Goal: Task Accomplishment & Management: Manage account settings

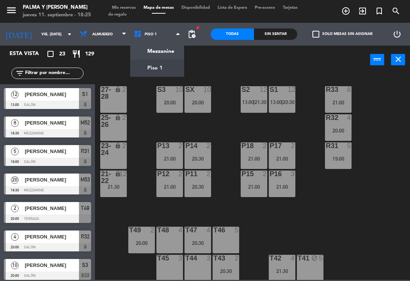
scroll to position [2, 0]
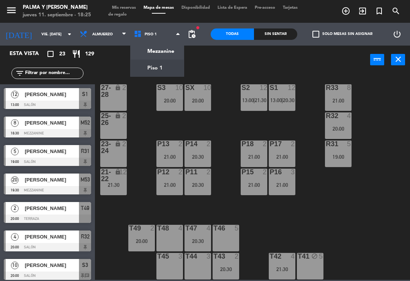
click at [162, 49] on ng-component "menu Palma y [PERSON_NAME] jueves 11. septiembre - 18:25 Mis reservas Mapa de m…" at bounding box center [205, 140] width 410 height 280
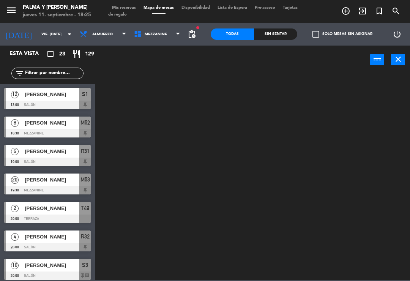
scroll to position [0, 0]
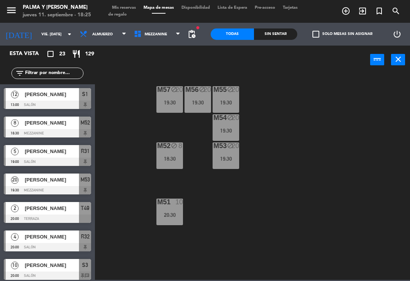
click at [33, 24] on div "[DATE] vie. [DATE] arrow_drop_down" at bounding box center [38, 34] width 76 height 23
click at [40, 40] on input "vie. [DATE]" at bounding box center [64, 34] width 52 height 12
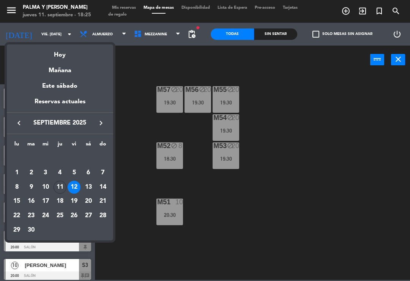
click at [58, 61] on div "Mañana" at bounding box center [60, 68] width 106 height 16
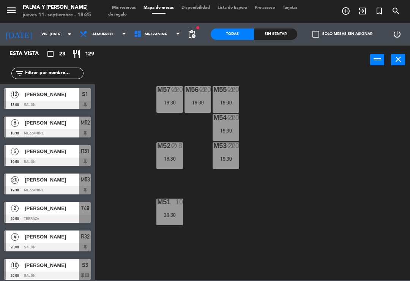
click at [46, 40] on input "vie. [DATE]" at bounding box center [64, 34] width 52 height 12
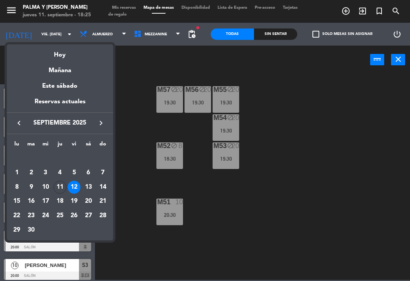
click at [55, 55] on div "Hoy" at bounding box center [60, 52] width 106 height 16
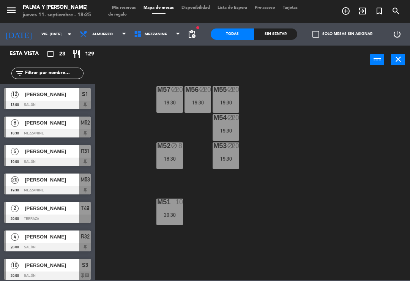
type input "[DEMOGRAPHIC_DATA] [DATE]"
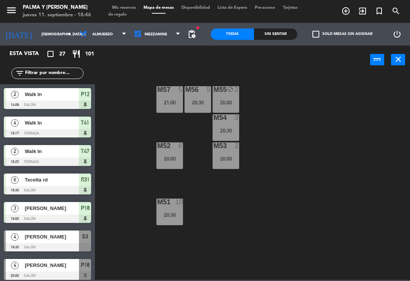
click at [383, 192] on div "M57 5 21:00 M56 5 20:30 M55 block 2 20:00 M54 3 20:30 M52 6 20:00 M53 2 20:00 M…" at bounding box center [254, 176] width 311 height 207
click at [281, 212] on div "M57 5 21:00 M56 5 20:30 M55 block 2 20:00 M54 3 20:30 M52 6 20:00 M53 2 20:00 M…" at bounding box center [254, 176] width 311 height 207
click at [238, 228] on div "M57 5 21:00 M56 5 20:30 M55 block 2 20:00 M54 3 20:30 M52 6 20:00 M53 2 20:00 M…" at bounding box center [254, 176] width 311 height 207
click at [138, 48] on div "power_input close" at bounding box center [232, 60] width 275 height 29
click at [155, 38] on span "Mezzanine" at bounding box center [157, 34] width 54 height 17
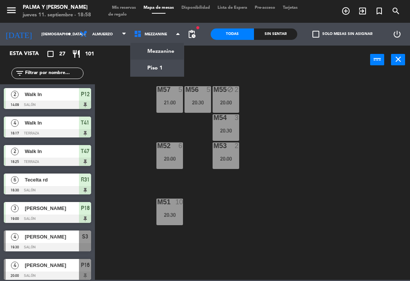
click at [221, 97] on div "M55 block 2 20:00" at bounding box center [226, 99] width 27 height 27
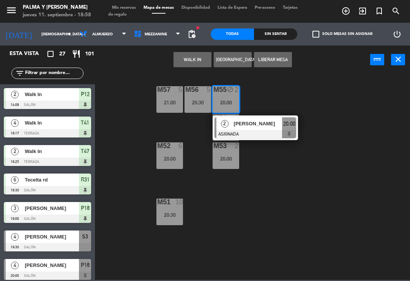
click at [267, 52] on button "Liberar Mesa" at bounding box center [273, 59] width 38 height 15
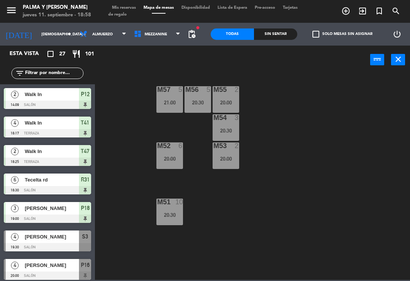
click at [265, 155] on div "M57 5 21:00 M56 5 20:30 M55 2 20:00 M54 3 20:30 M52 6 20:00 M53 2 20:00 M51 10 …" at bounding box center [254, 176] width 311 height 207
click at [134, 31] on icon at bounding box center [139, 34] width 11 height 8
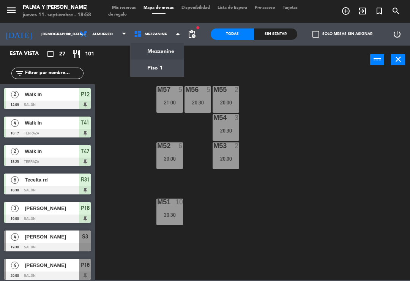
click at [145, 64] on ng-component "menu Palma y [PERSON_NAME] jueves 11. septiembre - 18:58 Mis reservas Mapa de m…" at bounding box center [205, 140] width 410 height 280
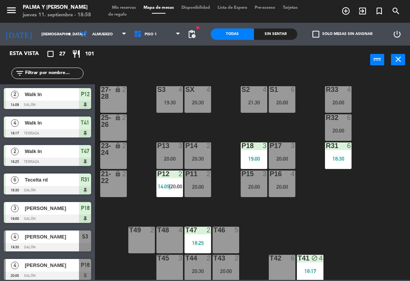
click at [231, 212] on div "R33 4 20:00 S1 6 20:00 S2 4 21:30 S3 4 19:30 SX 4 20:30 27-28 lock 2 R32 6 20:0…" at bounding box center [254, 176] width 311 height 207
click at [204, 279] on div "T44 2 20:30" at bounding box center [198, 268] width 27 height 27
click at [291, 224] on div "R33 4 20:00 S1 6 20:00 S2 4 21:30 S3 4 19:30 SX 4 20:30 27-28 lock 2 R32 6 20:0…" at bounding box center [254, 176] width 311 height 207
click at [194, 97] on div "SX 4 20:30" at bounding box center [198, 99] width 27 height 27
click at [265, 218] on div "R33 4 20:00 S1 6 20:00 S2 4 21:30 S3 4 19:30 SX 4 20:30 27-28 lock 2 R32 6 20:0…" at bounding box center [254, 176] width 311 height 207
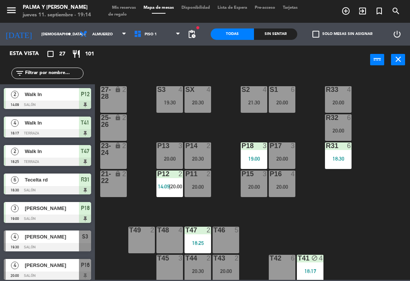
click at [174, 238] on div "T48 4" at bounding box center [170, 240] width 27 height 27
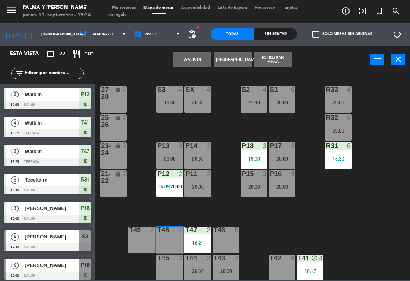
click at [229, 61] on button "[GEOGRAPHIC_DATA]" at bounding box center [233, 59] width 38 height 15
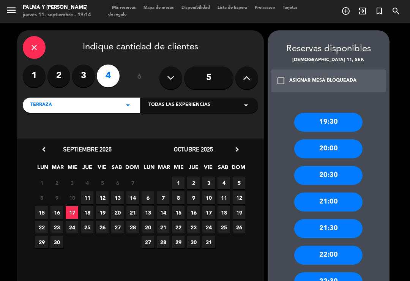
click at [85, 191] on span "11" at bounding box center [87, 197] width 13 height 13
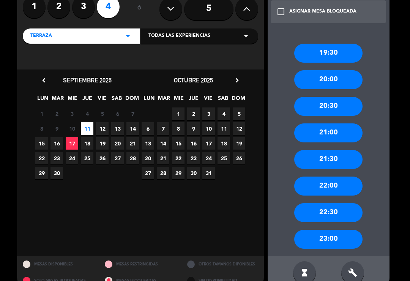
scroll to position [69, 0]
click at [334, 133] on div "21:00" at bounding box center [328, 132] width 68 height 19
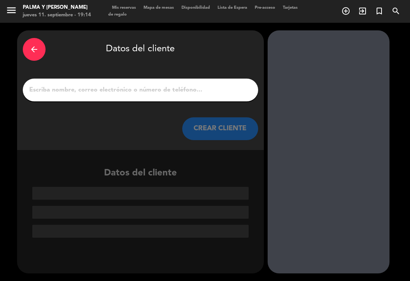
click at [128, 103] on div "arrow_back Datos del cliente CREAR CLIENTE" at bounding box center [140, 90] width 247 height 120
click at [156, 89] on input "1" at bounding box center [140, 90] width 224 height 11
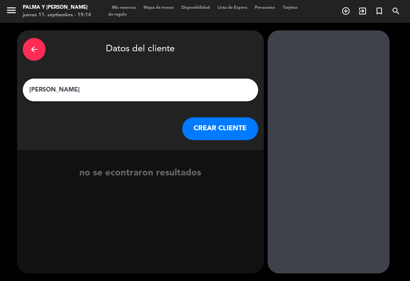
type input "[PERSON_NAME]"
click at [189, 122] on button "CREAR CLIENTE" at bounding box center [220, 128] width 76 height 23
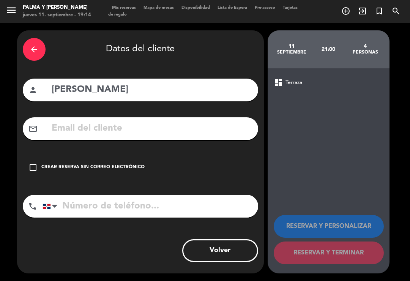
click at [66, 162] on div "check_box_outline_blank Crear reserva sin correo electrónico" at bounding box center [141, 167] width 236 height 23
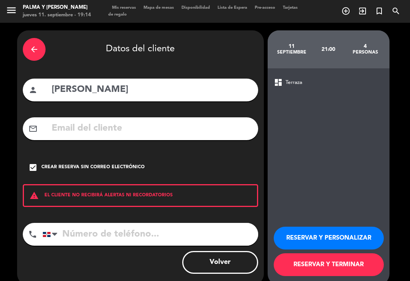
click at [124, 237] on input "tel" at bounding box center [151, 234] width 216 height 23
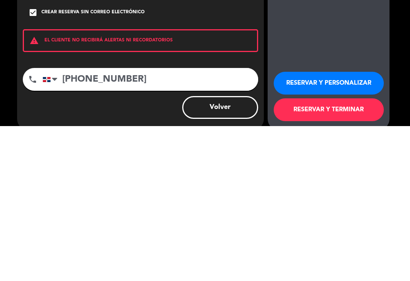
type input "[PHONE_NUMBER]"
click at [299, 253] on button "RESERVAR Y TERMINAR" at bounding box center [329, 264] width 110 height 23
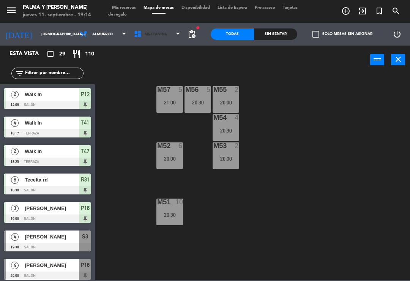
click at [178, 42] on span "Mezzanine" at bounding box center [157, 34] width 54 height 17
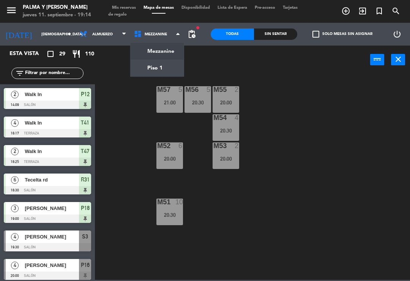
click at [156, 66] on ng-component "menu Palma y [PERSON_NAME] jueves 11. septiembre - 19:14 Mis reservas Mapa de m…" at bounding box center [205, 140] width 410 height 280
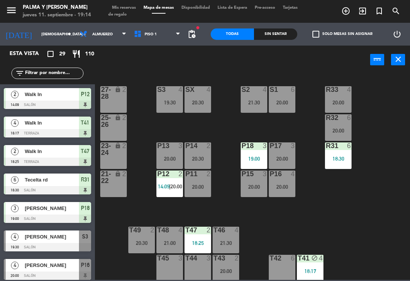
click at [168, 241] on div "21:00" at bounding box center [170, 243] width 27 height 5
click at [291, 223] on div "R33 4 20:00 S1 6 20:00 S2 4 21:30 S3 4 19:30 SX 4 20:30 27-28 lock 2 R32 6 20:0…" at bounding box center [254, 176] width 311 height 207
click at [119, 243] on div "R33 4 20:00 S1 6 20:00 S2 4 21:30 S3 4 19:30 SX 4 20:30 27-28 lock 2 R32 6 20:0…" at bounding box center [254, 176] width 311 height 207
click at [141, 236] on div "T49 2 20:30" at bounding box center [141, 240] width 27 height 27
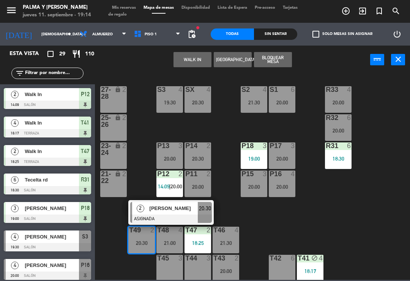
click at [191, 203] on div "[PERSON_NAME]" at bounding box center [173, 208] width 49 height 13
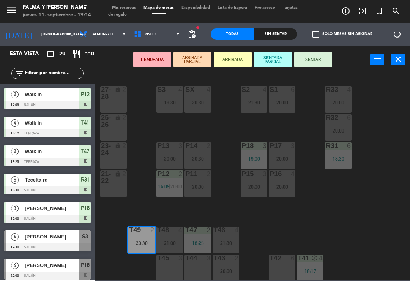
click at [200, 261] on div at bounding box center [198, 258] width 13 height 7
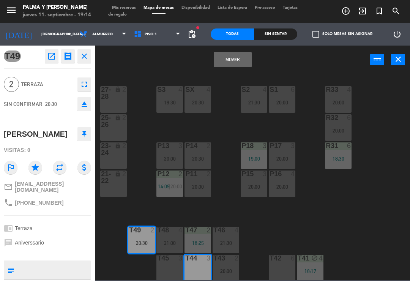
click at [225, 61] on button "Mover" at bounding box center [233, 59] width 38 height 15
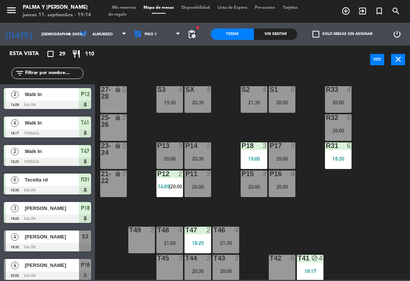
scroll to position [8, 0]
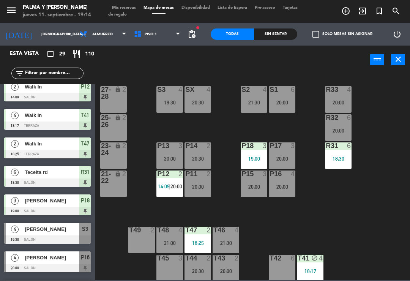
click at [238, 232] on div "4" at bounding box center [237, 230] width 5 height 7
click at [267, 235] on div "R33 4 20:00 S1 6 20:00 S2 4 21:30 S3 4 19:30 SX 4 20:30 27-28 lock 2 R32 6 20:0…" at bounding box center [254, 176] width 311 height 207
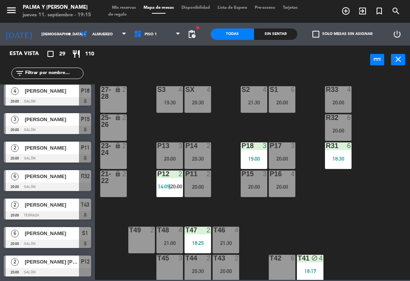
scroll to position [266, 0]
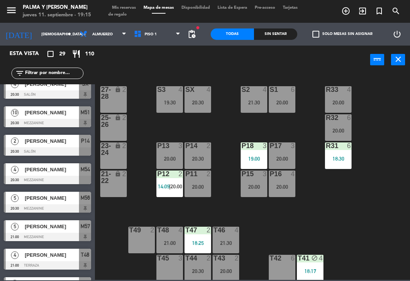
click at [47, 69] on input "text" at bounding box center [53, 73] width 59 height 8
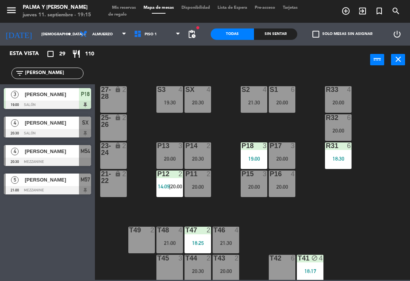
scroll to position [0, 0]
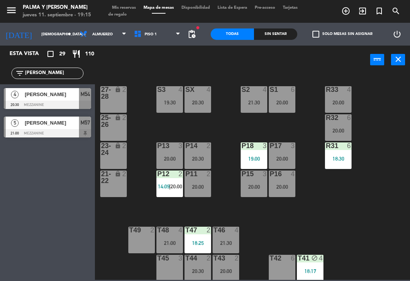
type input "[PERSON_NAME]"
click at [75, 98] on div "[PERSON_NAME]" at bounding box center [51, 94] width 55 height 13
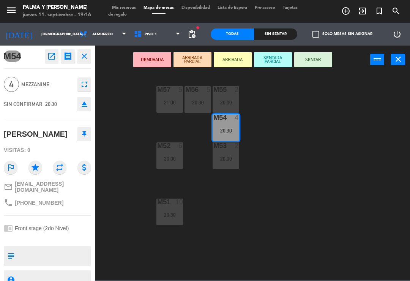
click at [56, 54] on icon "open_in_new" at bounding box center [51, 56] width 9 height 9
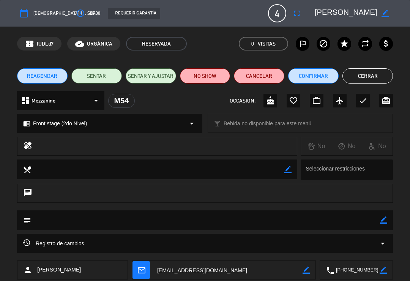
click at [76, 10] on icon "access_time" at bounding box center [80, 13] width 9 height 9
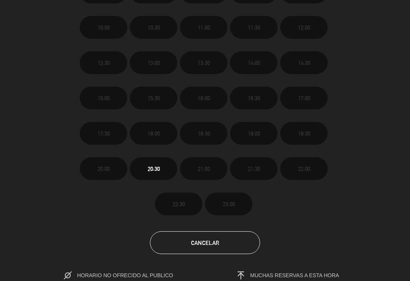
scroll to position [53, 0]
click at [244, 234] on button "Cancelar" at bounding box center [205, 243] width 110 height 23
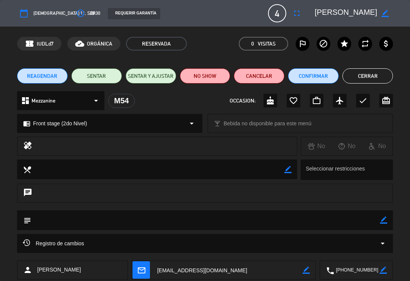
click at [313, 81] on button "Confirmar" at bounding box center [313, 75] width 51 height 15
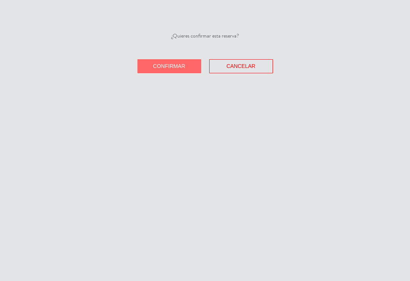
click at [159, 68] on span "Confirmar" at bounding box center [169, 66] width 32 height 6
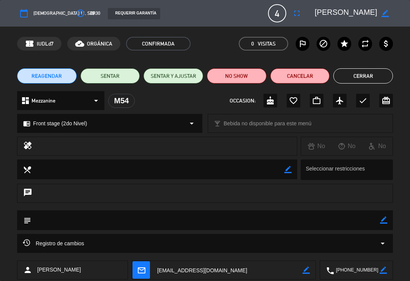
click at [357, 71] on button "Cerrar" at bounding box center [364, 75] width 60 height 15
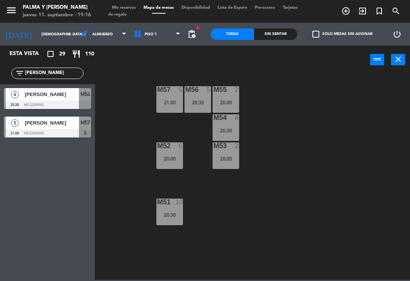
click at [262, 132] on div "M57 5 21:00 M56 5 20:30 M55 2 20:00 M54 4 20:30 M52 6 20:00 M53 2 20:00 M51 10 …" at bounding box center [254, 176] width 311 height 207
click at [228, 132] on div "20:30" at bounding box center [226, 130] width 27 height 5
click at [142, 135] on div "M57 5 21:00 M56 5 20:30 M55 2 20:00 M54 4 20:30 M52 6 20:00 M53 2 20:00 M51 10 …" at bounding box center [254, 176] width 311 height 207
click at [65, 99] on div "[PERSON_NAME]" at bounding box center [51, 94] width 55 height 13
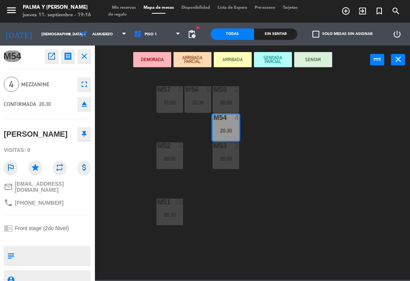
click at [46, 250] on textarea at bounding box center [53, 256] width 73 height 16
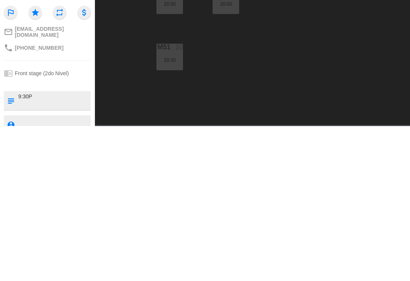
type textarea "9:30Pm"
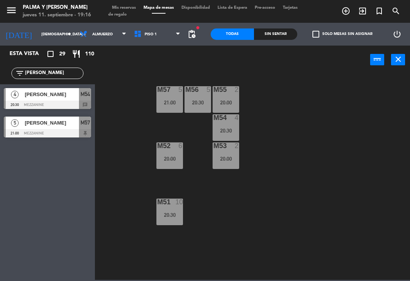
click at [38, 30] on input "[DEMOGRAPHIC_DATA] [DATE]" at bounding box center [64, 34] width 52 height 12
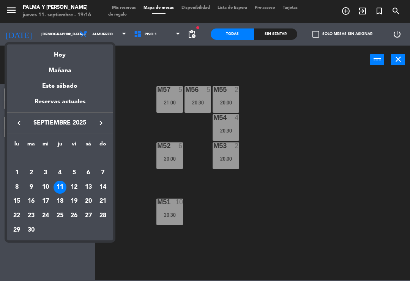
click at [74, 188] on div "12" at bounding box center [74, 187] width 13 height 13
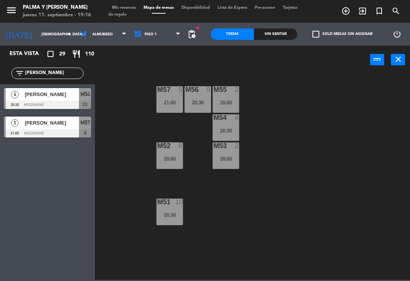
type input "vie. [DATE]"
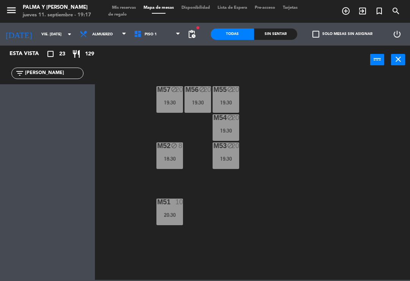
click at [149, 41] on span "Piso 1" at bounding box center [157, 34] width 54 height 17
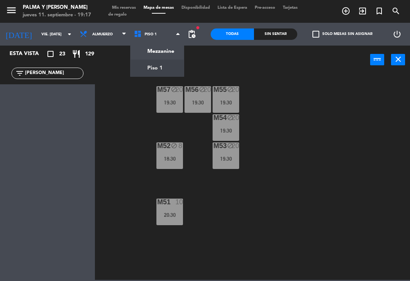
click at [146, 70] on ng-component "menu Palma y [PERSON_NAME] jueves 11. septiembre - 19:17 Mis reservas Mapa de m…" at bounding box center [205, 140] width 410 height 280
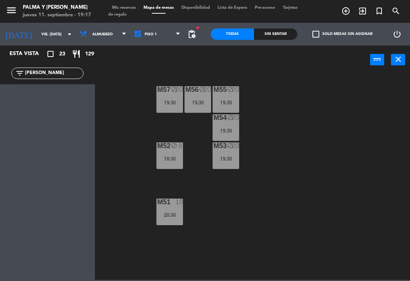
click at [163, 33] on span "Piso 1" at bounding box center [157, 34] width 54 height 17
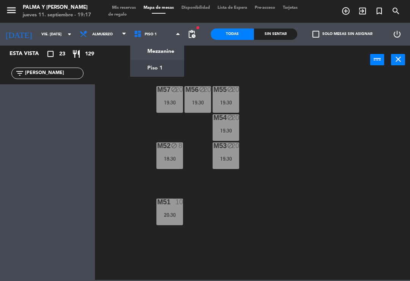
click at [161, 66] on ng-component "menu Palma y [PERSON_NAME] jueves 11. septiembre - 19:17 Mis reservas Mapa de m…" at bounding box center [205, 140] width 410 height 280
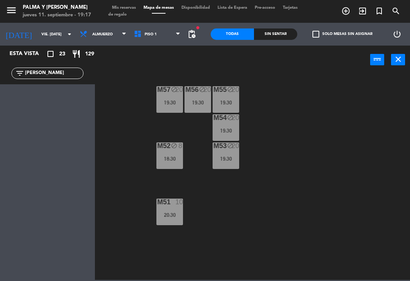
click at [159, 30] on span "Piso 1" at bounding box center [157, 34] width 54 height 17
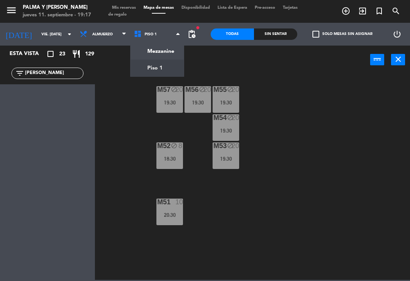
click at [153, 47] on ng-component "menu Palma y [PERSON_NAME] jueves 11. septiembre - 19:17 Mis reservas Mapa de m…" at bounding box center [205, 140] width 410 height 280
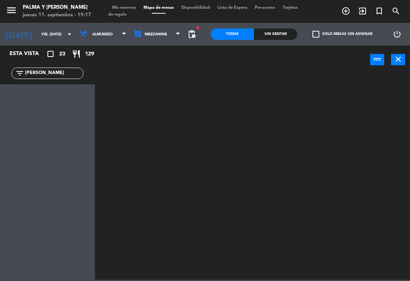
click at [159, 35] on span "Mezzanine" at bounding box center [156, 34] width 22 height 4
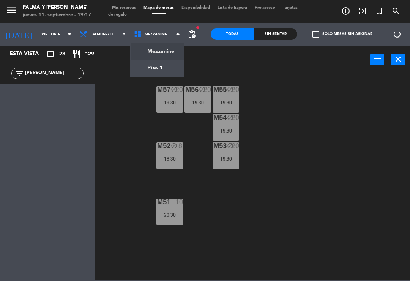
click at [162, 69] on ng-component "menu Palma y [PERSON_NAME] jueves 11. septiembre - 19:17 Mis reservas Mapa de m…" at bounding box center [205, 140] width 410 height 280
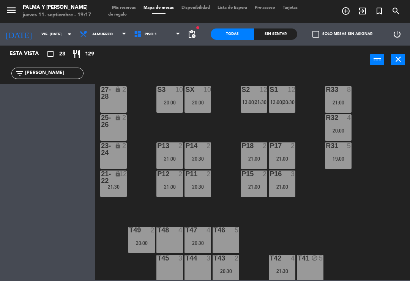
click at [49, 73] on input "[PERSON_NAME]" at bounding box center [53, 73] width 59 height 8
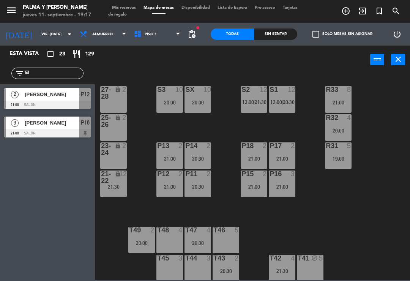
type input "E"
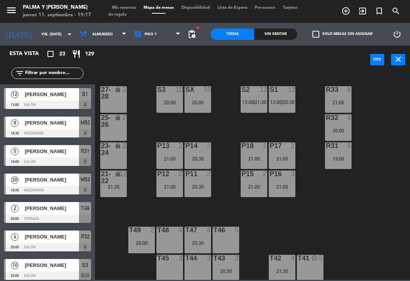
click at [378, 89] on div "R33 8 21:00 S1 12 13:00 | 20:30 S2 12 13:00 | 21:30 S3 10 20:00 SX 10 20:00 27-…" at bounding box center [254, 176] width 311 height 207
click at [40, 28] on input "vie. [DATE]" at bounding box center [64, 34] width 52 height 12
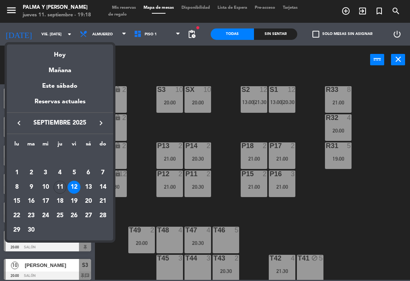
click at [76, 55] on div "Hoy" at bounding box center [60, 52] width 106 height 16
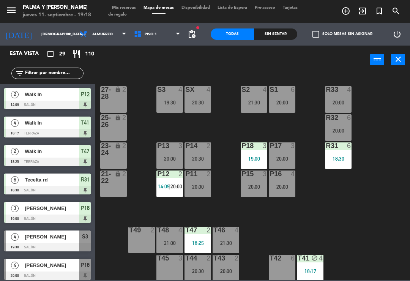
click at [284, 223] on div "R33 4 20:00 S1 6 20:00 S2 4 21:30 S3 4 19:30 SX 4 20:30 27-28 lock 2 R32 6 20:0…" at bounding box center [254, 176] width 311 height 207
click at [237, 235] on div "T46 4 21:30" at bounding box center [226, 240] width 27 height 27
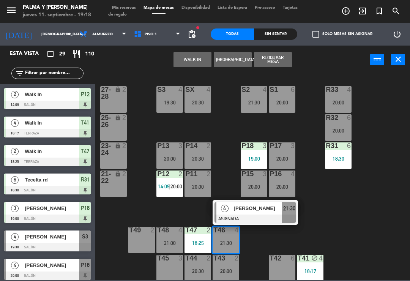
click at [284, 224] on div "4 [PERSON_NAME] ASIGNADA 21:30" at bounding box center [255, 212] width 85 height 25
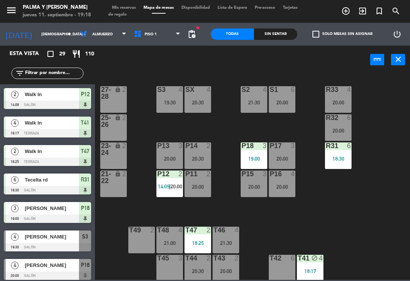
scroll to position [236, 0]
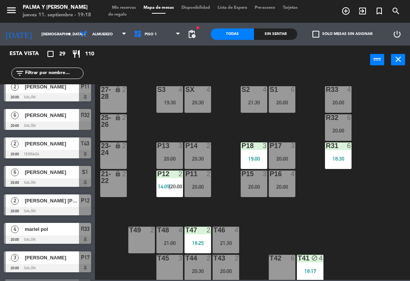
click at [311, 269] on div "18:17" at bounding box center [310, 271] width 27 height 5
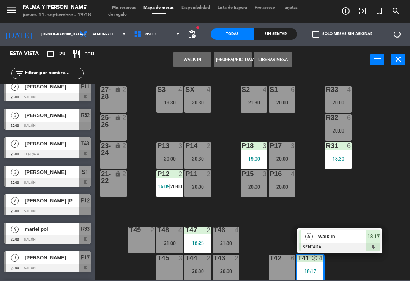
click at [321, 240] on span "Walk In" at bounding box center [342, 237] width 49 height 8
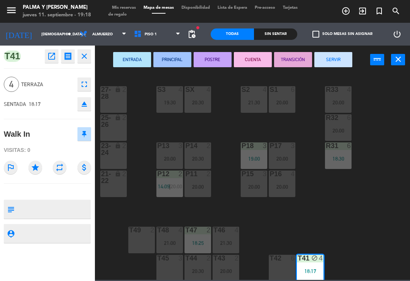
click at [336, 59] on button "SERVIR" at bounding box center [334, 59] width 38 height 15
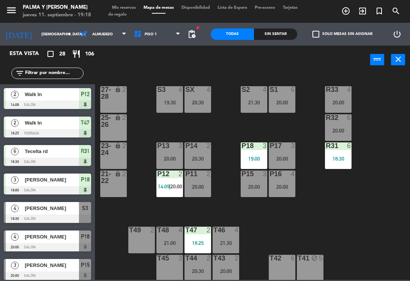
click at [147, 129] on div "R33 4 20:00 S1 6 20:00 S2 4 21:30 S3 4 19:30 SX 4 20:30 27-28 lock 2 R32 6 20:0…" at bounding box center [254, 176] width 311 height 207
click at [171, 104] on div "19:30" at bounding box center [170, 102] width 27 height 5
click at [221, 216] on div "R33 4 20:00 S1 6 20:00 S2 4 21:30 S3 4 19:30 SX 4 20:30 27-28 lock 2 R32 6 20:0…" at bounding box center [254, 176] width 311 height 207
click at [172, 195] on div "P12 2 14:09 | 20:00" at bounding box center [170, 184] width 27 height 27
click at [141, 204] on div "R33 4 20:00 S1 6 20:00 S2 4 21:30 S3 4 19:30 SX 4 20:30 27-28 lock 2 R32 6 20:0…" at bounding box center [254, 176] width 311 height 207
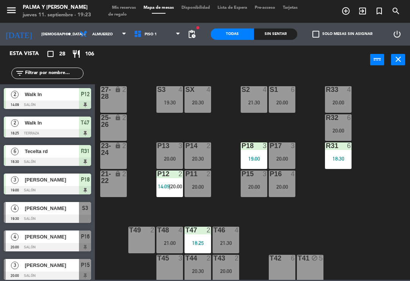
scroll to position [0, 0]
click at [50, 29] on input "[DEMOGRAPHIC_DATA] [DATE]" at bounding box center [64, 34] width 52 height 12
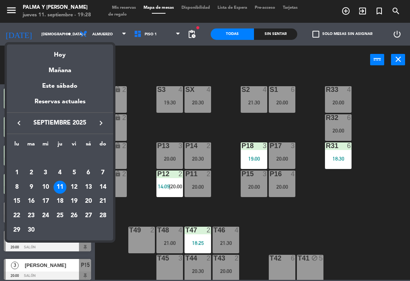
click at [44, 188] on div "10" at bounding box center [45, 187] width 13 height 13
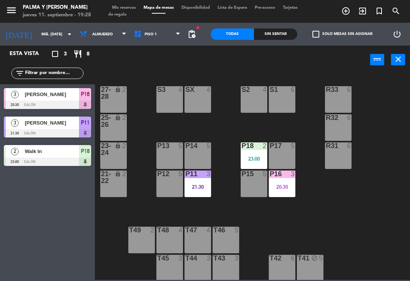
click at [196, 182] on div "P11 3 21:30" at bounding box center [198, 184] width 27 height 27
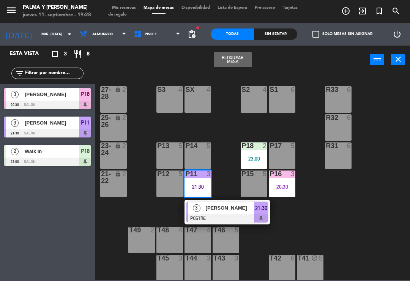
click at [242, 212] on span "[PERSON_NAME]" at bounding box center [230, 208] width 49 height 8
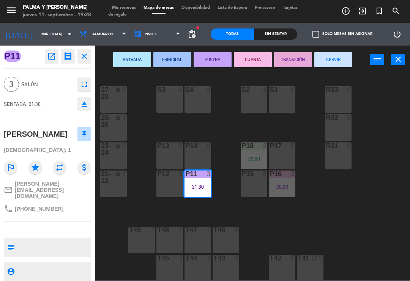
click at [334, 60] on button "SERVIR" at bounding box center [334, 59] width 38 height 15
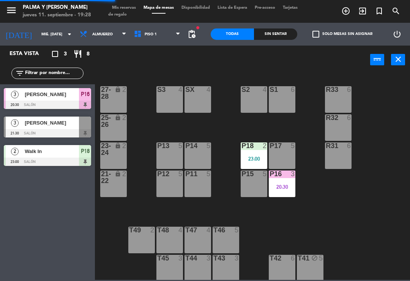
click at [296, 185] on div "20:30" at bounding box center [282, 186] width 27 height 5
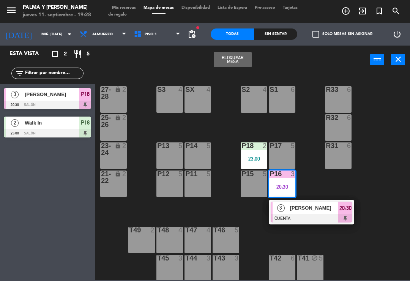
click at [318, 201] on div "3 [PERSON_NAME] CUENTA 20:30" at bounding box center [311, 212] width 85 height 25
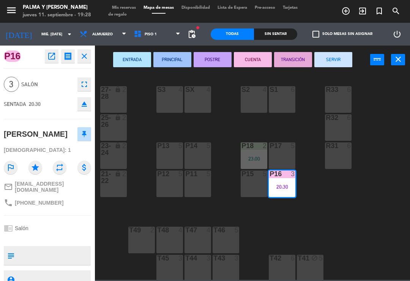
click at [332, 61] on button "SERVIR" at bounding box center [334, 59] width 38 height 15
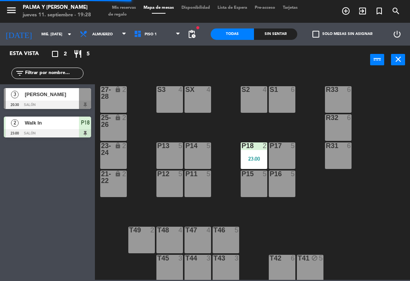
click at [255, 151] on div "P18 2 23:00" at bounding box center [254, 155] width 27 height 27
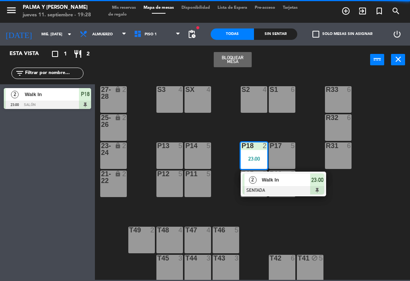
click at [300, 184] on div "Walk In" at bounding box center [285, 180] width 49 height 13
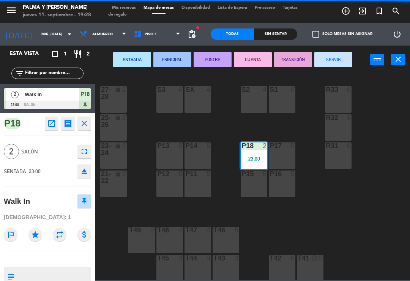
click at [342, 55] on button "SERVIR" at bounding box center [334, 59] width 38 height 15
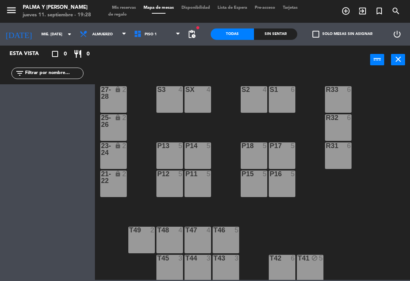
click at [152, 35] on span "Piso 1" at bounding box center [157, 34] width 54 height 17
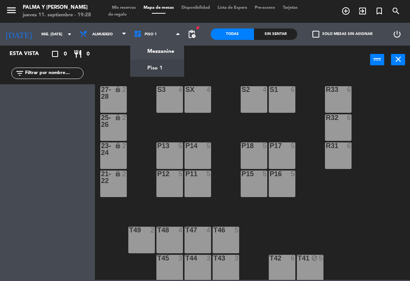
click at [38, 38] on input "mié. [DATE]" at bounding box center [64, 34] width 52 height 12
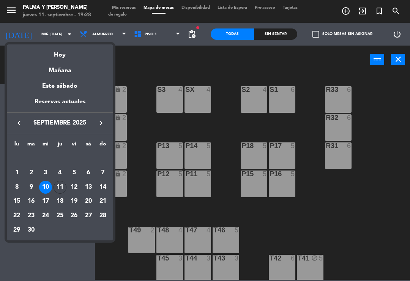
click at [43, 52] on div "Hoy" at bounding box center [60, 52] width 106 height 16
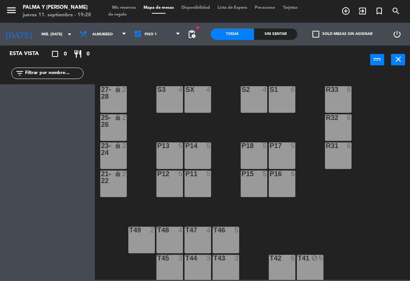
type input "[DEMOGRAPHIC_DATA] [DATE]"
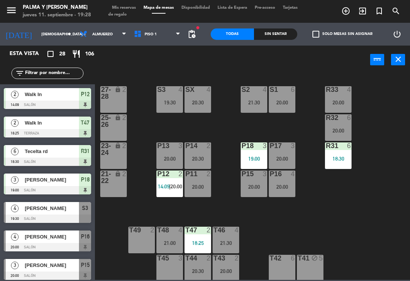
click at [271, 30] on div "Sin sentar" at bounding box center [275, 33] width 43 height 11
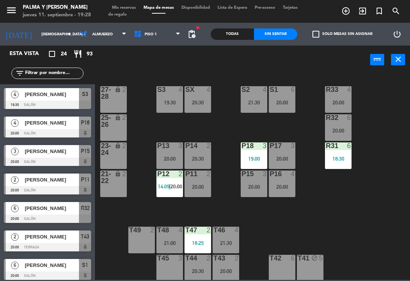
click at [396, 100] on div "R33 4 20:00 S1 6 20:00 S2 4 21:30 S3 4 19:30 SX 4 20:30 27-28 lock 2 R32 6 20:0…" at bounding box center [254, 176] width 311 height 207
click at [335, 163] on div "R31 6 18:30" at bounding box center [338, 155] width 27 height 27
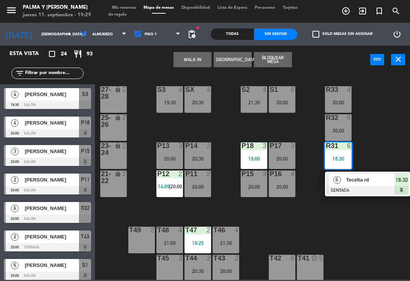
click at [276, 60] on button "Bloquear Mesa" at bounding box center [273, 59] width 38 height 15
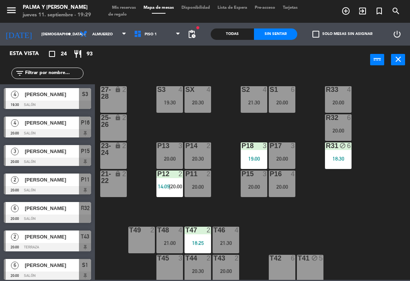
click at [226, 36] on div "Todas" at bounding box center [232, 33] width 43 height 11
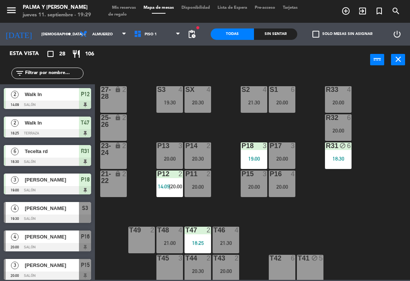
click at [50, 208] on span "[PERSON_NAME]" at bounding box center [52, 208] width 54 height 8
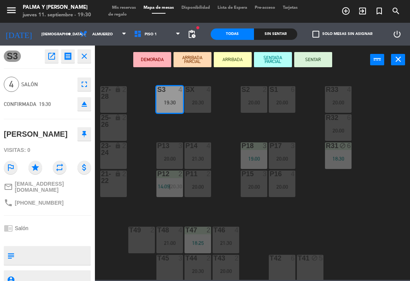
click at [258, 102] on div "20:00" at bounding box center [254, 102] width 27 height 5
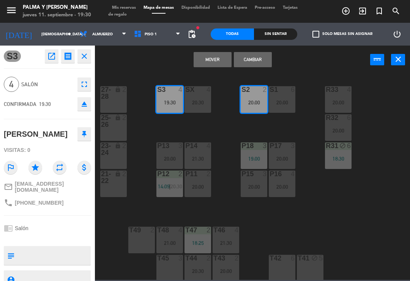
click at [260, 62] on button "Cambiar" at bounding box center [253, 59] width 38 height 15
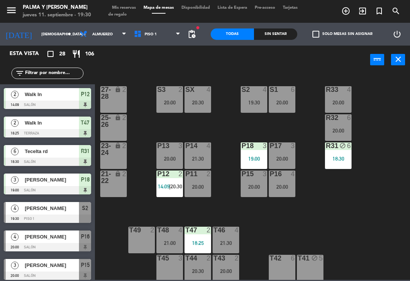
click at [258, 104] on div "19:30" at bounding box center [254, 102] width 27 height 5
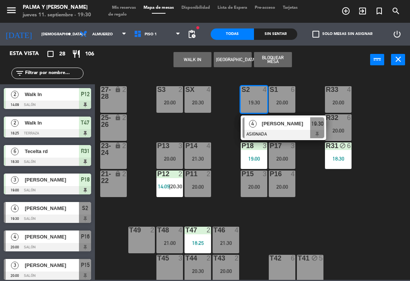
click at [291, 127] on span "[PERSON_NAME]" at bounding box center [286, 124] width 49 height 8
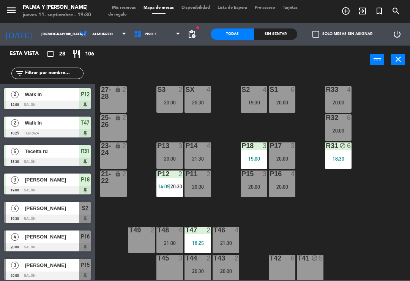
click at [260, 98] on div "S2 4 19:30" at bounding box center [254, 99] width 27 height 27
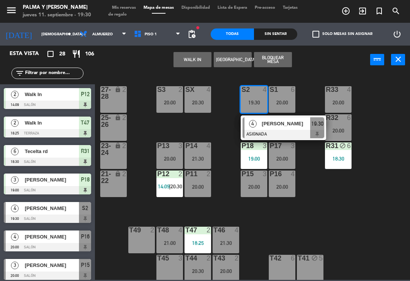
click at [288, 129] on div "[PERSON_NAME]" at bounding box center [285, 123] width 49 height 13
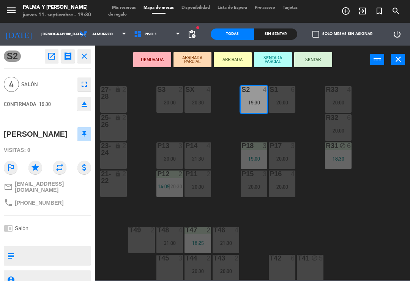
click at [337, 56] on div "DEMORADA ARRIBADA PARCIAL ARRIBADA SENTADA PARCIAL SENTAR power_input close" at bounding box center [232, 60] width 275 height 29
click at [327, 63] on button "SENTAR" at bounding box center [313, 59] width 38 height 15
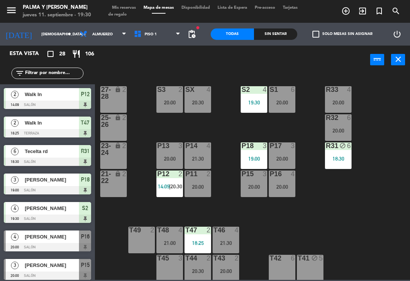
click at [276, 29] on div "Sin sentar" at bounding box center [275, 33] width 43 height 11
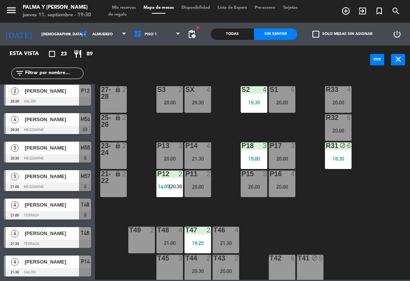
scroll to position [459, 0]
click at [201, 92] on div at bounding box center [198, 89] width 13 height 7
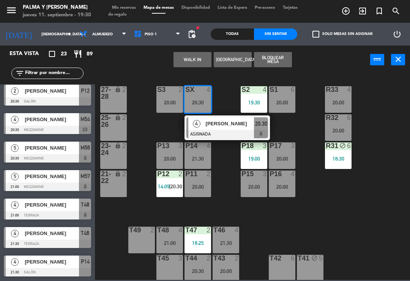
click at [173, 97] on div "S3 2 20:00" at bounding box center [170, 99] width 27 height 27
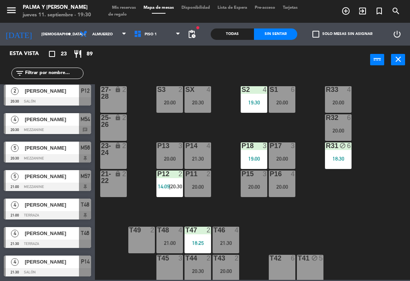
click at [231, 139] on div "R33 4 20:00 S1 6 20:00 S2 4 19:30 S3 2 20:00 SX 4 20:30 27-28 lock 2 R32 6 20:0…" at bounding box center [254, 176] width 311 height 207
click at [201, 152] on div "P14 4 21:30" at bounding box center [198, 155] width 27 height 27
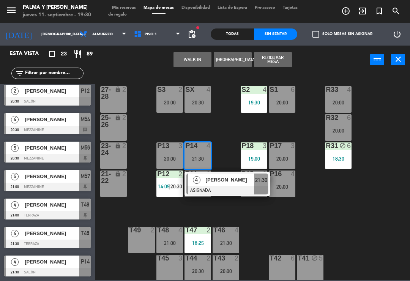
click at [161, 102] on div "20:00" at bounding box center [170, 102] width 27 height 5
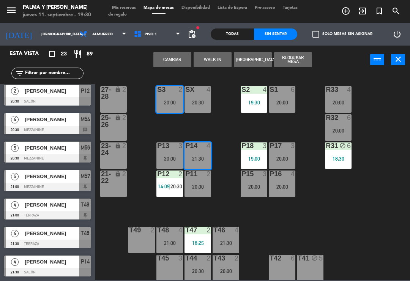
click at [174, 55] on button "Cambiar" at bounding box center [172, 59] width 38 height 15
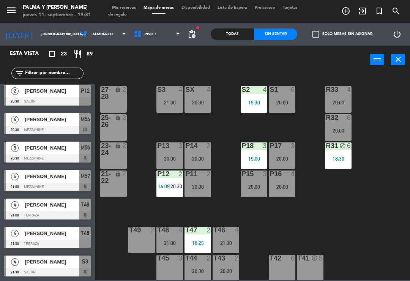
click at [352, 239] on div "R33 4 20:00 S1 6 20:00 S2 4 19:30 S3 4 21:30 SX 4 20:30 27-28 lock 2 R32 6 20:0…" at bounding box center [254, 176] width 311 height 207
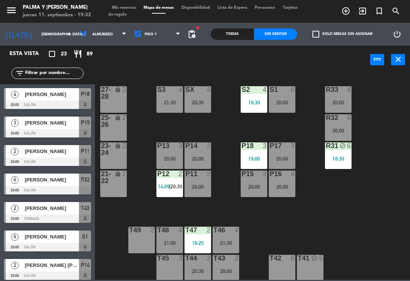
scroll to position [0, 0]
click at [247, 44] on div "Todas Sin sentar" at bounding box center [254, 34] width 87 height 23
click at [243, 26] on div "Todas Sin sentar" at bounding box center [254, 34] width 87 height 23
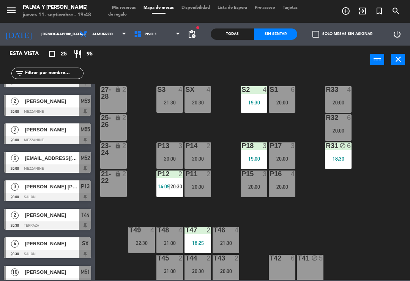
scroll to position [297, 0]
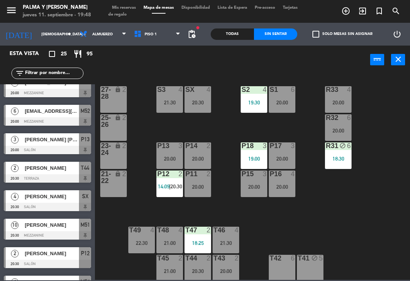
click at [234, 30] on div "Todas" at bounding box center [232, 33] width 43 height 11
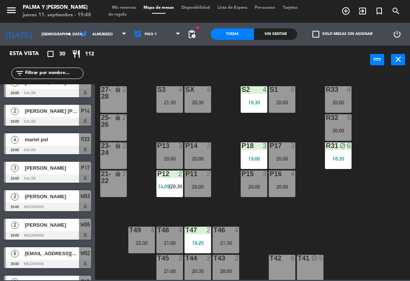
click at [61, 73] on input "text" at bounding box center [53, 73] width 59 height 8
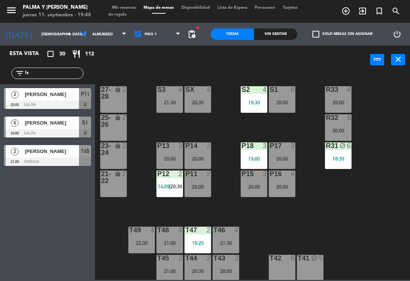
type input "Is"
click at [393, 112] on div "R33 4 20:00 S1 6 20:00 S2 4 19:30 S3 4 21:30 SX 4 20:30 27-28 lock 2 R32 6 20:0…" at bounding box center [254, 176] width 311 height 207
click at [50, 131] on div at bounding box center [47, 133] width 87 height 8
click at [348, 129] on div "20:00" at bounding box center [338, 130] width 27 height 5
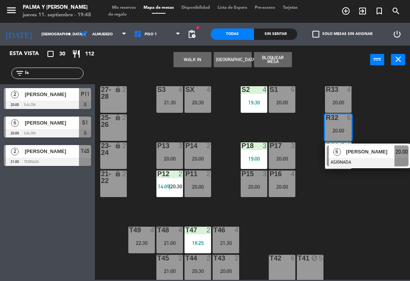
click at [376, 158] on div at bounding box center [368, 162] width 82 height 8
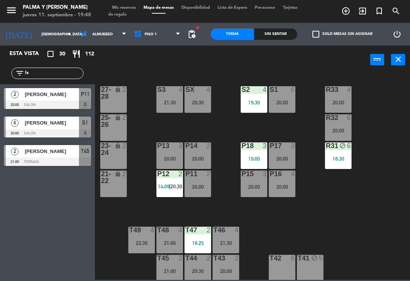
click at [294, 104] on div "20:00" at bounding box center [282, 102] width 27 height 5
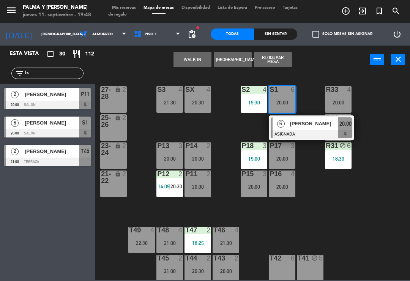
click at [327, 127] on span "[PERSON_NAME]" at bounding box center [314, 124] width 49 height 8
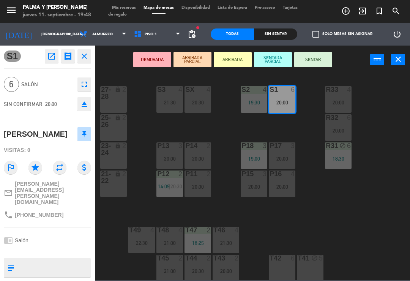
click at [324, 60] on button "SENTAR" at bounding box center [313, 59] width 38 height 15
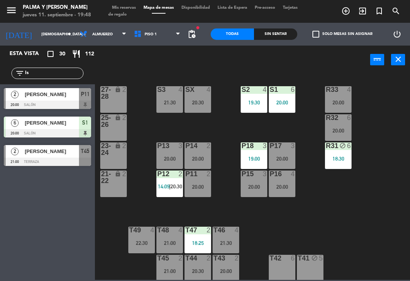
click at [49, 78] on input "Is" at bounding box center [53, 73] width 59 height 8
type input "I"
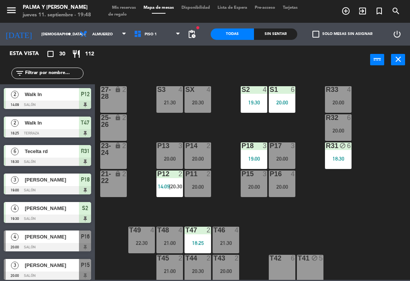
click at [401, 91] on div "R33 4 20:00 S1 6 20:00 S2 4 19:30 S3 4 21:30 SX 4 20:30 27-28 lock 2 R32 6 20:0…" at bounding box center [254, 176] width 311 height 207
click at [400, 99] on div "R33 4 20:00 S1 6 20:00 S2 4 19:30 S3 4 21:30 SX 4 20:30 27-28 lock 2 R32 6 20:0…" at bounding box center [254, 176] width 311 height 207
click at [372, 165] on div "R33 4 20:00 S1 6 20:00 S2 4 19:30 S3 4 21:30 SX 4 20:30 27-28 lock 2 R32 6 20:0…" at bounding box center [254, 176] width 311 height 207
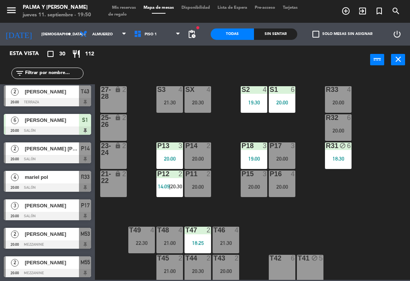
scroll to position [266, 0]
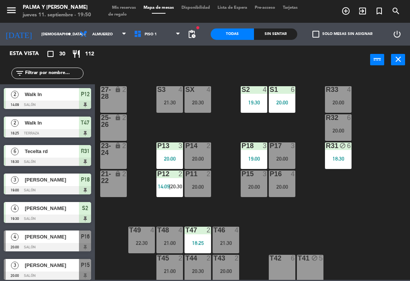
click at [69, 74] on input "text" at bounding box center [53, 73] width 59 height 8
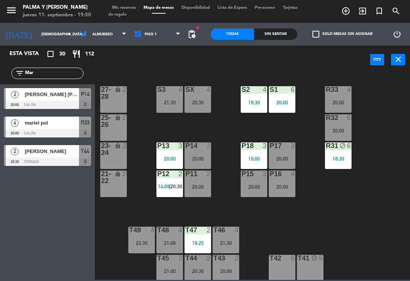
type input "Mar"
click at [398, 106] on div "R33 4 20:00 S1 6 20:00 S2 4 19:30 S3 4 21:30 SX 4 20:30 27-28 lock 2 R32 6 20:0…" at bounding box center [254, 176] width 311 height 207
click at [57, 122] on span "mariel pol" at bounding box center [52, 123] width 54 height 8
click at [76, 74] on input "Mar" at bounding box center [53, 73] width 59 height 8
type input "M"
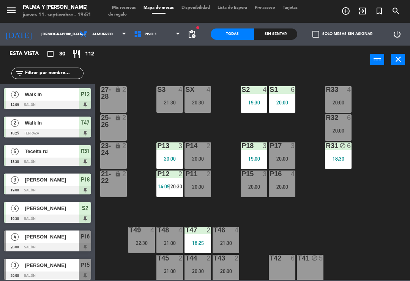
click at [392, 104] on div "R33 4 20:00 S1 6 20:00 S2 4 19:30 S3 4 21:30 SX 4 20:30 27-28 lock 2 R32 6 20:0…" at bounding box center [254, 176] width 311 height 207
click at [372, 215] on div "R33 4 20:00 S1 6 20:00 S2 4 19:30 S3 4 21:30 SX 4 20:30 27-28 lock 2 R32 6 20:0…" at bounding box center [254, 176] width 311 height 207
click at [349, 101] on div "20:00" at bounding box center [338, 102] width 27 height 5
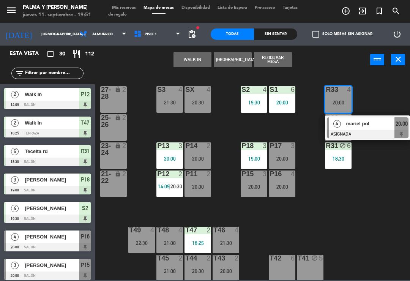
click at [370, 124] on span "mariel pol" at bounding box center [371, 124] width 49 height 8
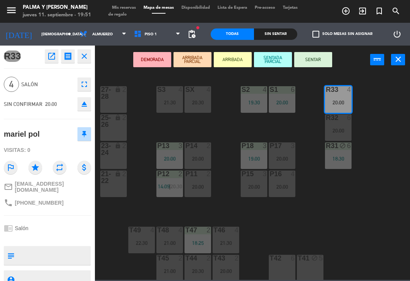
click at [199, 100] on div "20:30" at bounding box center [198, 102] width 27 height 5
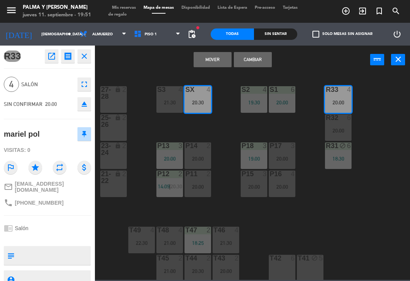
click at [251, 62] on button "Cambiar" at bounding box center [253, 59] width 38 height 15
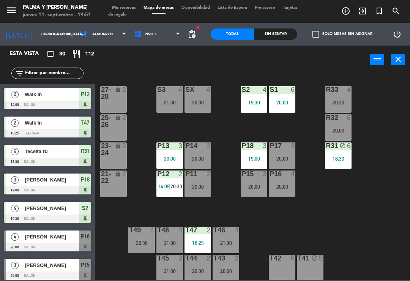
click at [198, 97] on div "SX 4 20:00" at bounding box center [198, 99] width 27 height 27
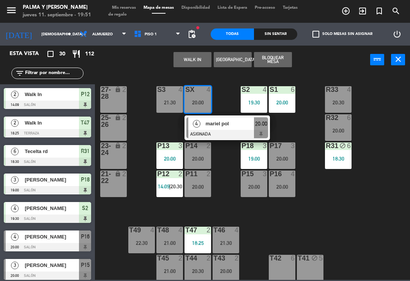
click at [239, 133] on div at bounding box center [228, 134] width 82 height 8
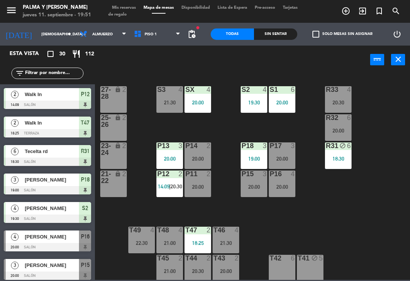
click at [364, 206] on div "R33 4 20:30 S1 6 20:00 S2 4 19:30 S3 4 21:30 SX 4 20:00 27-28 lock 2 R32 6 20:0…" at bounding box center [254, 176] width 311 height 207
click at [153, 243] on div "22:30" at bounding box center [141, 243] width 27 height 5
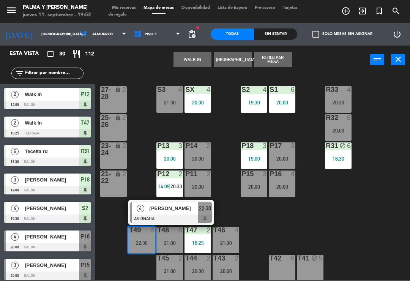
click at [190, 197] on div "P11 2 20:00" at bounding box center [198, 184] width 27 height 27
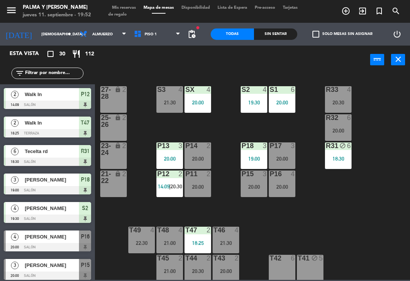
click at [128, 253] on div "T49 4 22:30" at bounding box center [141, 240] width 27 height 27
click at [321, 220] on div "R33 4 20:30 S1 6 20:00 S2 4 19:30 S3 4 21:30 SX 4 20:00 27-28 lock 2 R32 6 20:0…" at bounding box center [254, 176] width 311 height 207
click at [165, 193] on div "P12 2 14:09 | 20:30" at bounding box center [170, 184] width 27 height 27
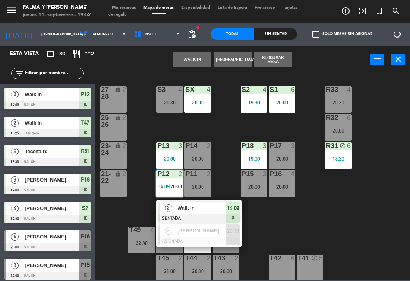
click at [200, 233] on span "[PERSON_NAME]" at bounding box center [202, 231] width 49 height 8
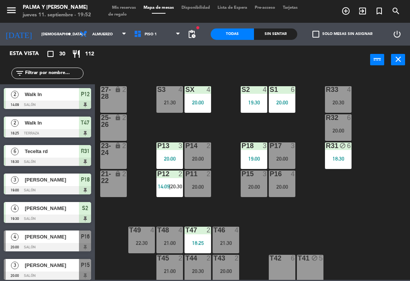
scroll to position [46, 0]
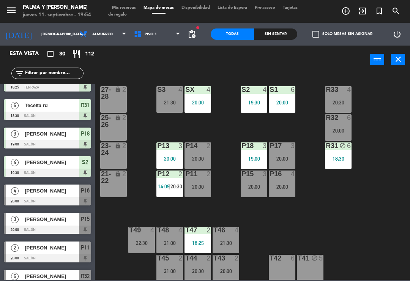
click at [255, 104] on div "19:30" at bounding box center [254, 102] width 27 height 5
click at [394, 99] on div "R33 4 20:30 S1 6 20:00 S2 4 19:30 S3 4 21:30 SX 4 20:00 27-28 lock 2 R32 6 20:0…" at bounding box center [254, 176] width 311 height 207
click at [285, 100] on div "20:00" at bounding box center [282, 102] width 27 height 5
click at [398, 104] on div "R33 4 20:30 S1 6 20:00 S2 4 19:30 S3 4 21:30 SX 4 20:00 27-28 lock 2 R32 6 20:0…" at bounding box center [254, 176] width 311 height 207
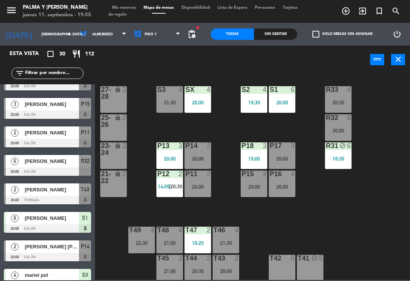
scroll to position [162, 0]
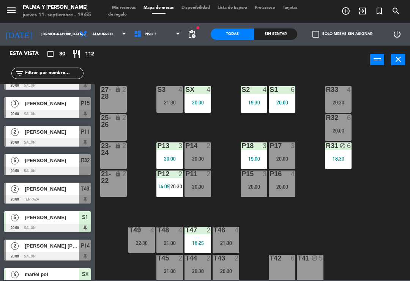
click at [58, 184] on div "[PERSON_NAME]" at bounding box center [51, 189] width 55 height 13
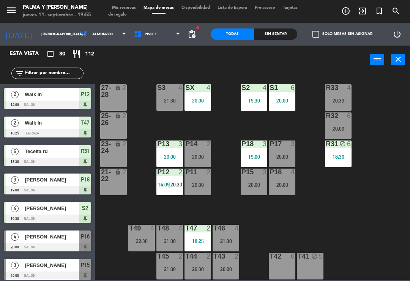
scroll to position [2, 0]
click at [224, 259] on div at bounding box center [226, 256] width 13 height 7
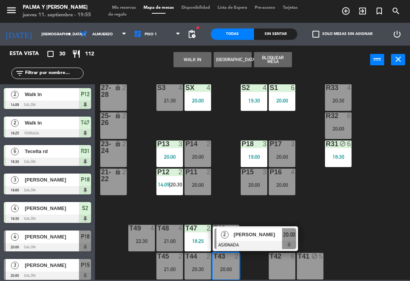
click at [242, 233] on span "[PERSON_NAME]" at bounding box center [258, 235] width 49 height 8
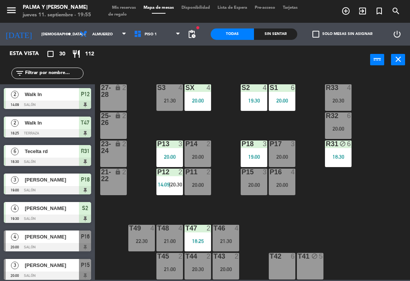
click at [356, 235] on div "R33 4 20:30 S1 6 20:00 S2 4 19:30 S3 4 21:30 SX 4 20:00 27-28 lock 2 R32 6 20:0…" at bounding box center [254, 176] width 311 height 207
click at [228, 261] on div "T43 2" at bounding box center [226, 257] width 27 height 8
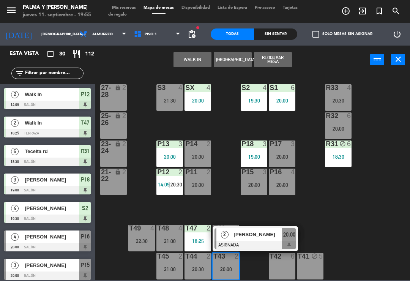
click at [263, 233] on span "[PERSON_NAME]" at bounding box center [258, 235] width 49 height 8
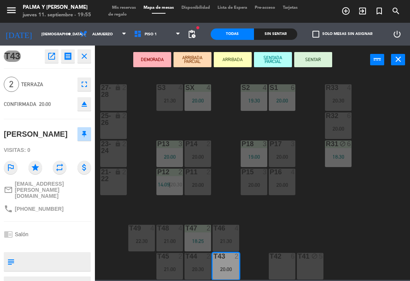
scroll to position [0, 0]
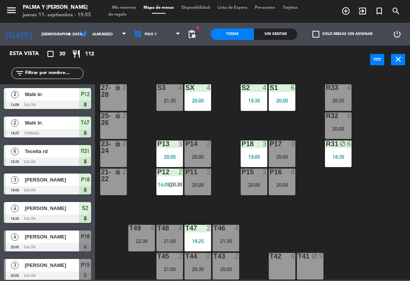
click at [286, 189] on div "P16 4 20:00" at bounding box center [282, 182] width 27 height 27
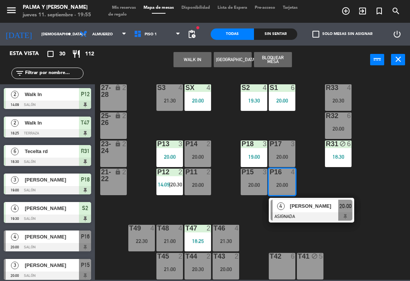
click at [323, 209] on span "[PERSON_NAME]" at bounding box center [314, 206] width 49 height 8
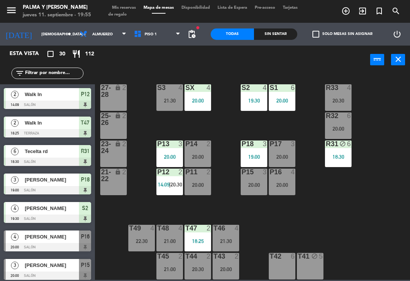
click at [247, 180] on div "P15 3 20:00" at bounding box center [254, 182] width 27 height 27
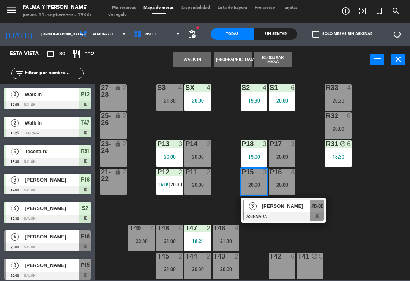
click at [284, 200] on div "[PERSON_NAME]" at bounding box center [285, 206] width 49 height 13
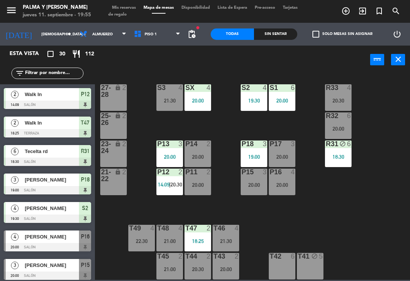
click at [197, 189] on div "P11 2 20:00" at bounding box center [198, 182] width 27 height 27
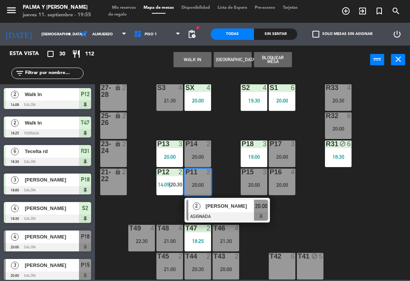
click at [218, 203] on span "[PERSON_NAME]" at bounding box center [230, 206] width 49 height 8
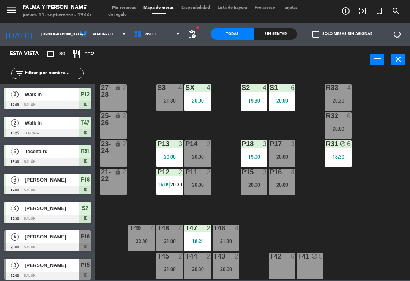
click at [201, 184] on div "20:00" at bounding box center [198, 184] width 27 height 5
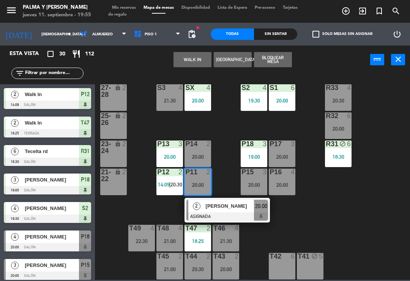
click at [225, 201] on div "[PERSON_NAME]" at bounding box center [229, 206] width 49 height 13
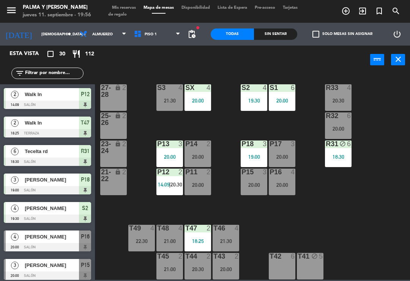
click at [205, 177] on div "P11 2 20:00" at bounding box center [198, 182] width 27 height 27
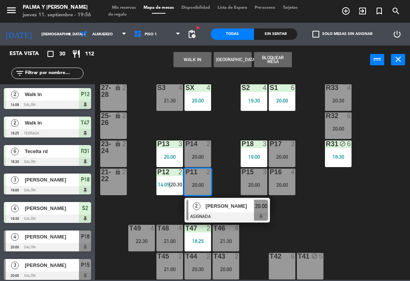
click at [212, 212] on div "[PERSON_NAME]" at bounding box center [229, 206] width 49 height 13
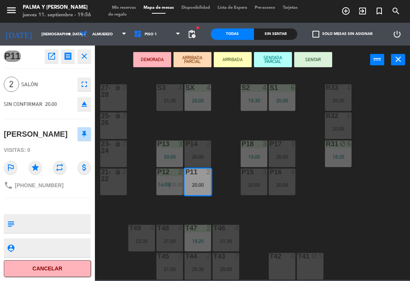
click at [234, 274] on div "T43 2 20:00" at bounding box center [226, 266] width 27 height 27
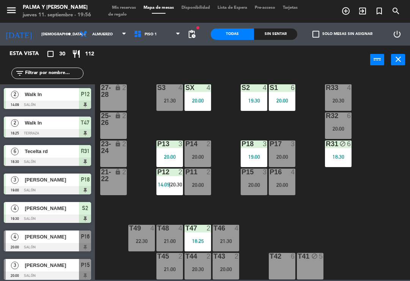
click at [359, 191] on div "R33 4 20:30 S1 6 20:00 S2 4 19:30 S3 4 21:30 SX 4 20:00 27-28 lock 2 R32 6 20:0…" at bounding box center [254, 176] width 311 height 207
click at [353, 207] on div "R33 4 20:30 S1 6 20:00 S2 4 19:30 S3 4 21:30 SX 4 20:00 27-28 lock 2 R32 6 20:0…" at bounding box center [254, 176] width 311 height 207
click at [359, 207] on div "R33 4 20:30 S1 6 20:00 S2 4 19:30 S3 4 21:30 SX 4 20:00 27-28 lock 2 R32 6 20:0…" at bounding box center [254, 176] width 311 height 207
